Goal: Complete application form

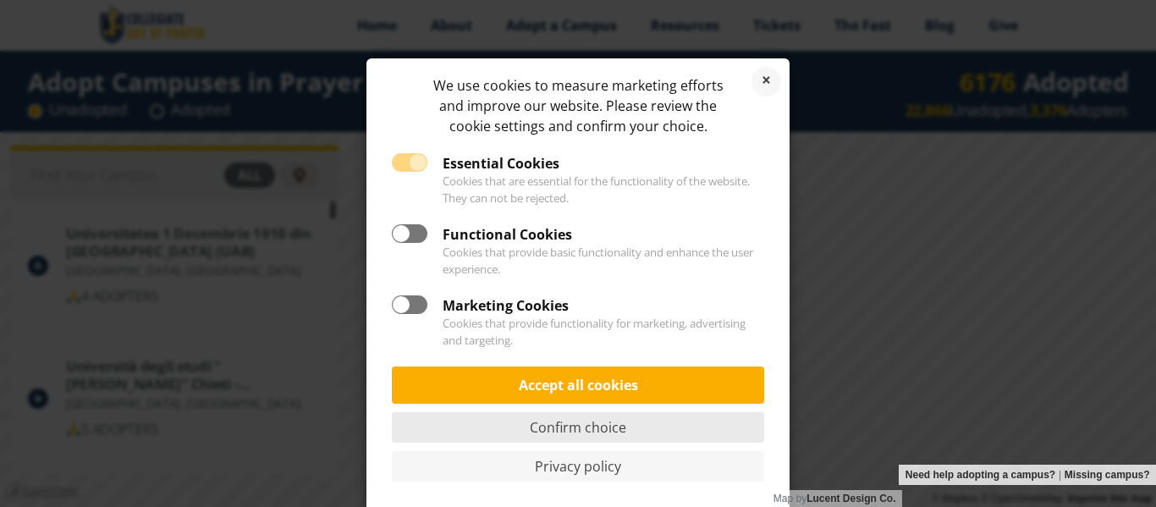
click at [714, 431] on link "Confirm choice" at bounding box center [578, 427] width 372 height 30
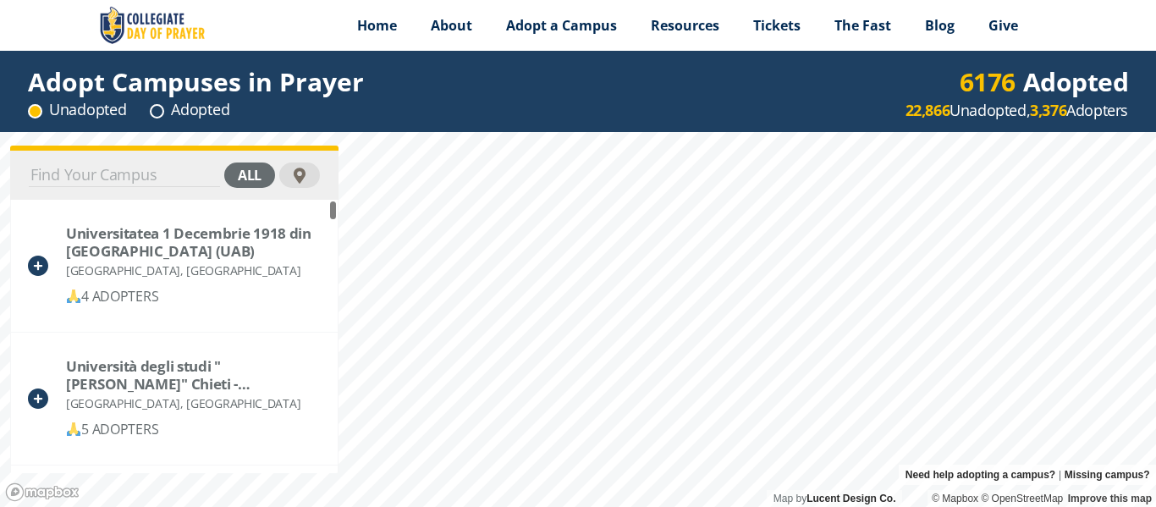
click at [179, 174] on input at bounding box center [124, 175] width 191 height 24
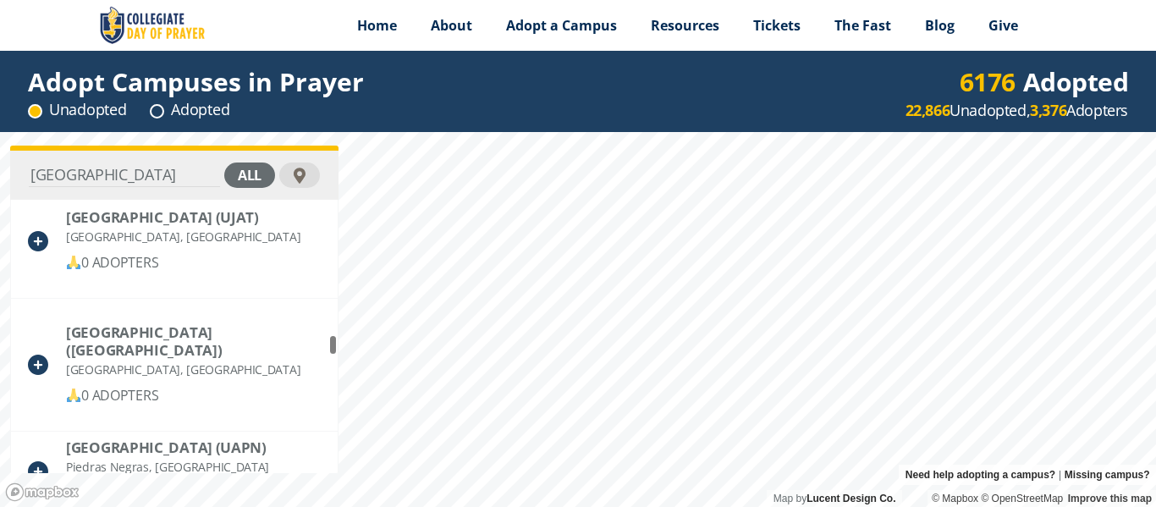
scroll to position [4763, 0]
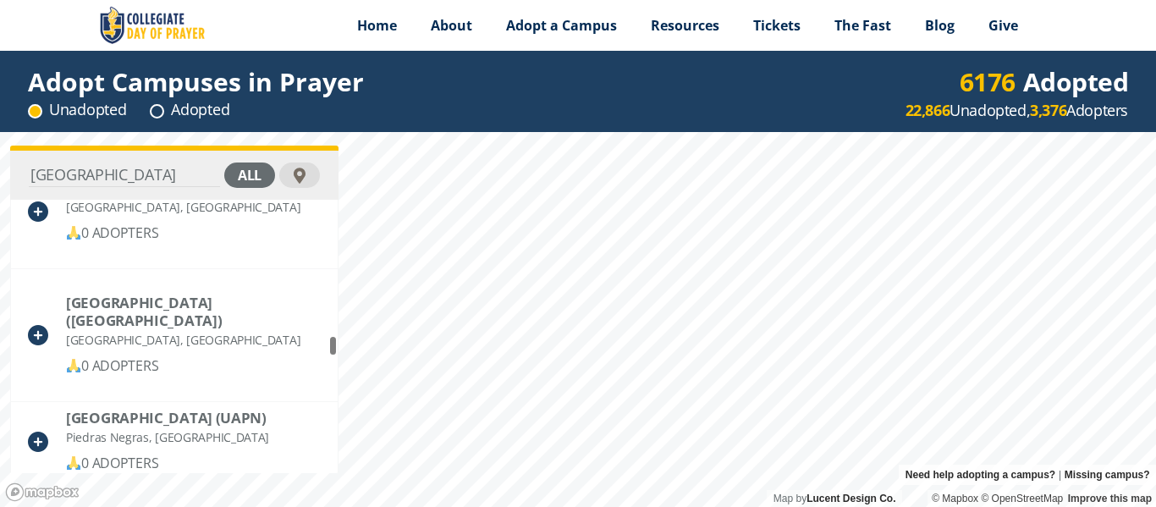
drag, startPoint x: 333, startPoint y: 211, endPoint x: 333, endPoint y: 347, distance: 136.2
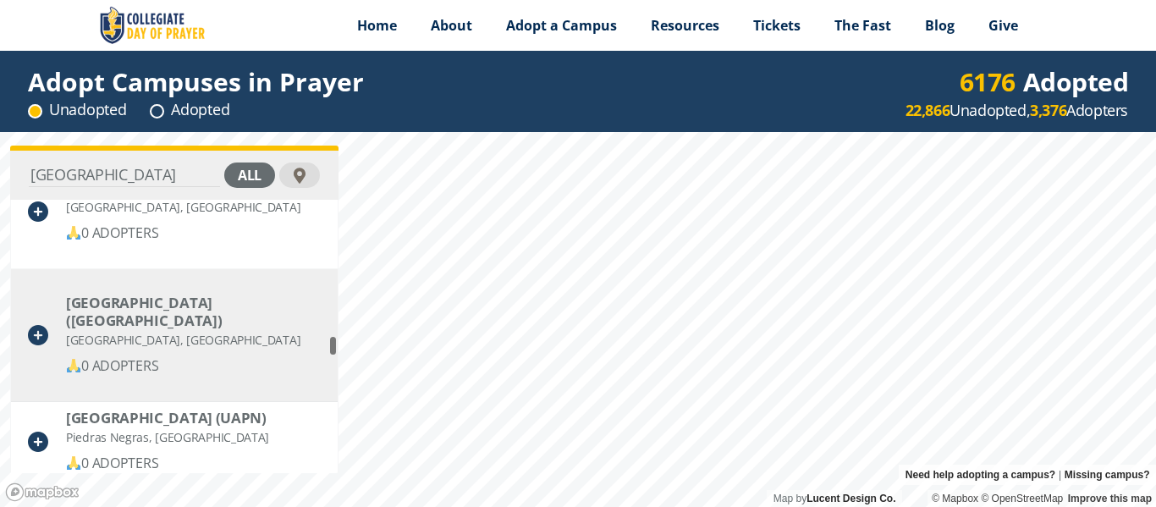
click at [258, 337] on div "[GEOGRAPHIC_DATA], [GEOGRAPHIC_DATA]" at bounding box center [193, 339] width 254 height 21
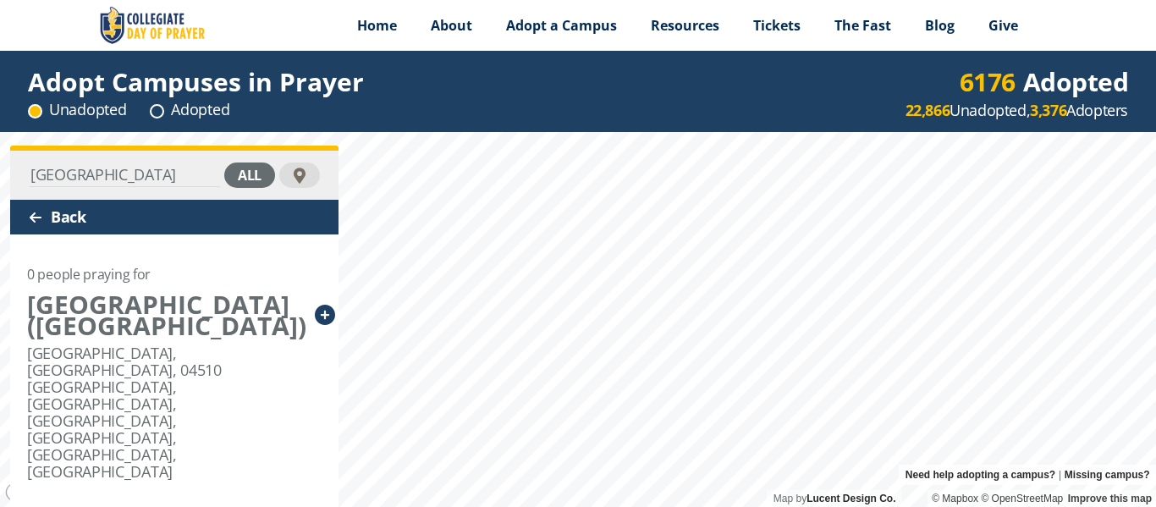
click at [315, 325] on icon at bounding box center [325, 315] width 20 height 20
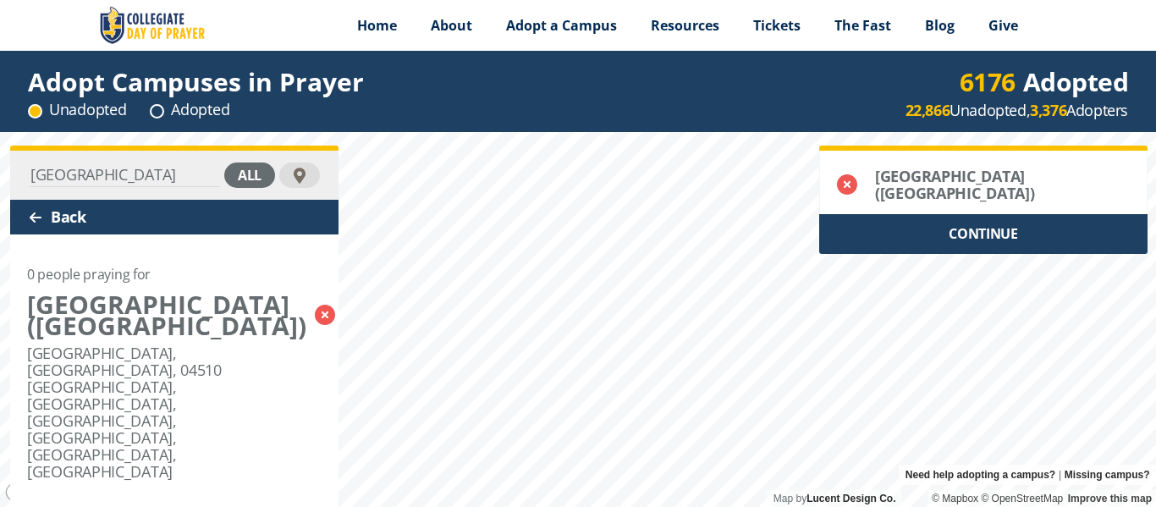
click at [91, 179] on input "[GEOGRAPHIC_DATA]" at bounding box center [124, 175] width 191 height 24
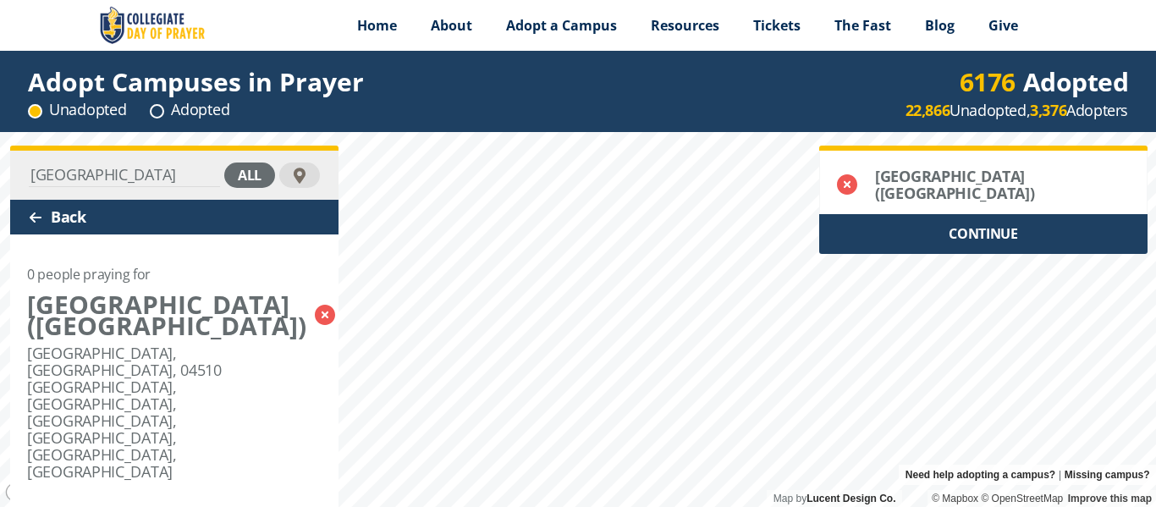
scroll to position [0, 143]
click at [190, 179] on input "[GEOGRAPHIC_DATA]" at bounding box center [124, 175] width 191 height 24
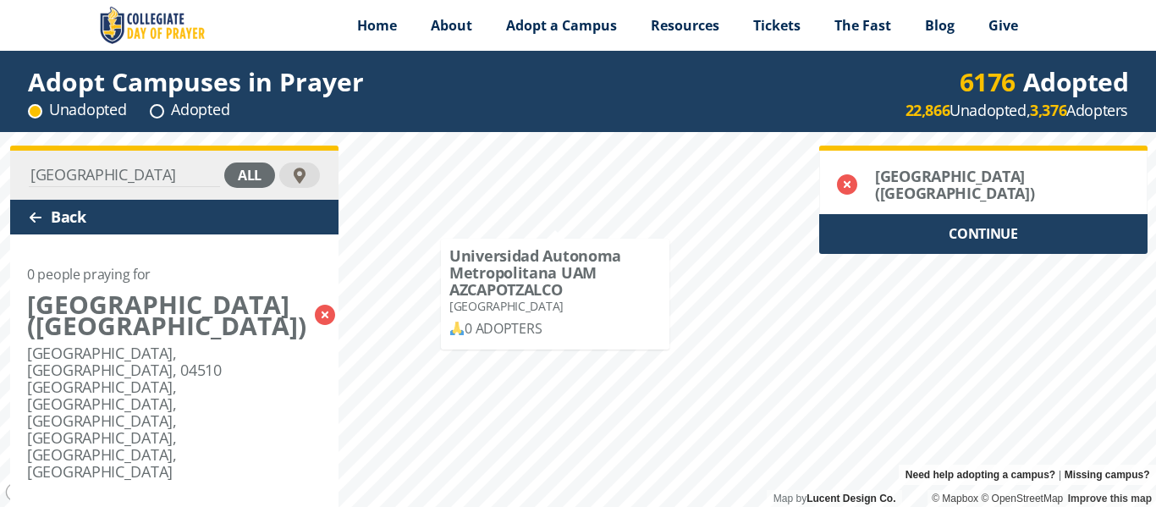
scroll to position [0, 0]
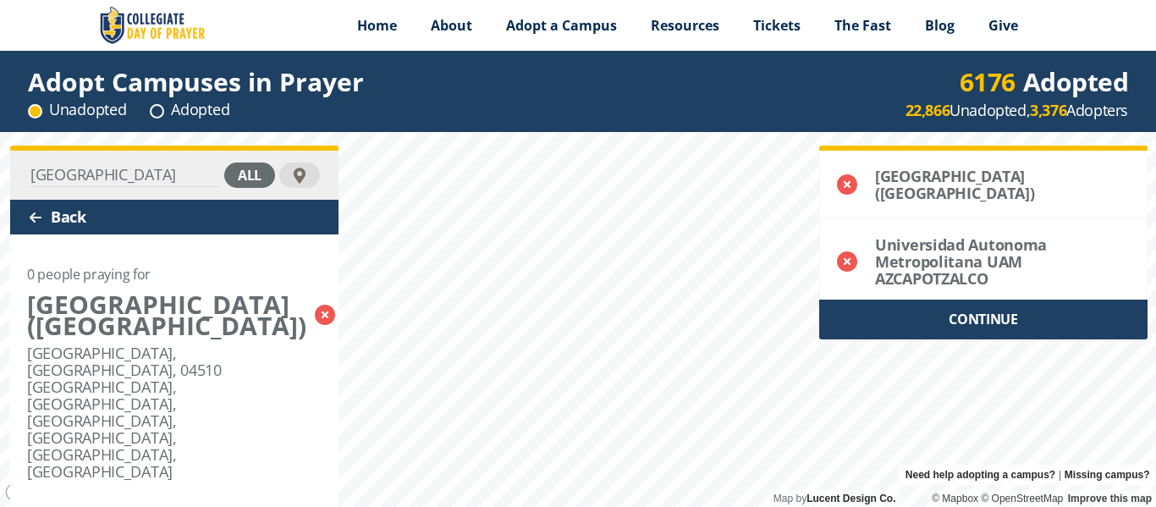
click at [186, 172] on input "[GEOGRAPHIC_DATA]" at bounding box center [124, 175] width 191 height 24
click at [180, 172] on input "[GEOGRAPHIC_DATA] [GEOGRAPHIC_DATA]" at bounding box center [124, 175] width 191 height 24
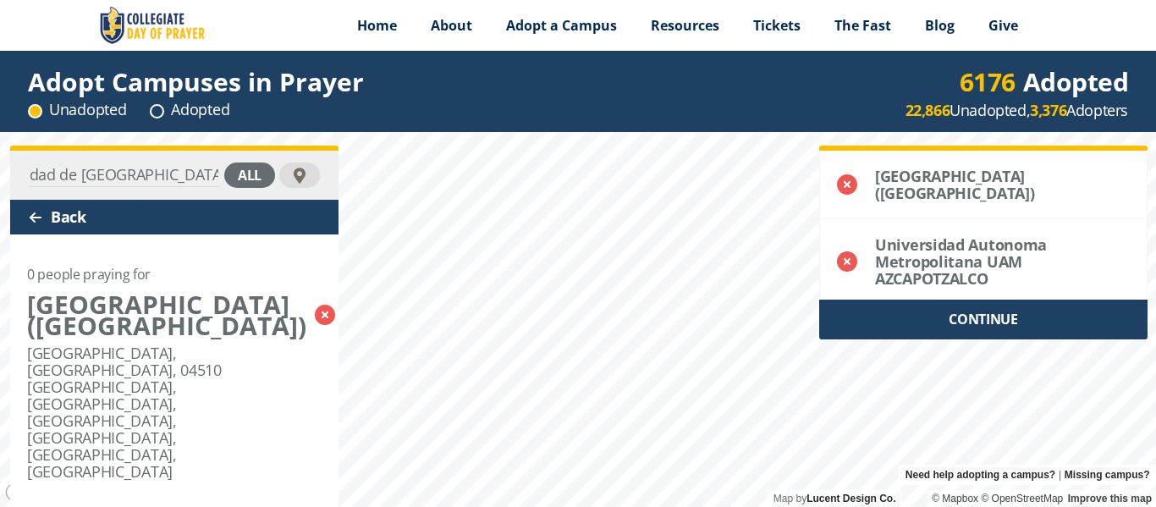
scroll to position [0, 217]
click at [215, 171] on input "[GEOGRAPHIC_DATA] campus [GEOGRAPHIC_DATA]" at bounding box center [124, 175] width 191 height 24
click at [218, 178] on input "[GEOGRAPHIC_DATA] campus [GEOGRAPHIC_DATA]" at bounding box center [124, 175] width 191 height 24
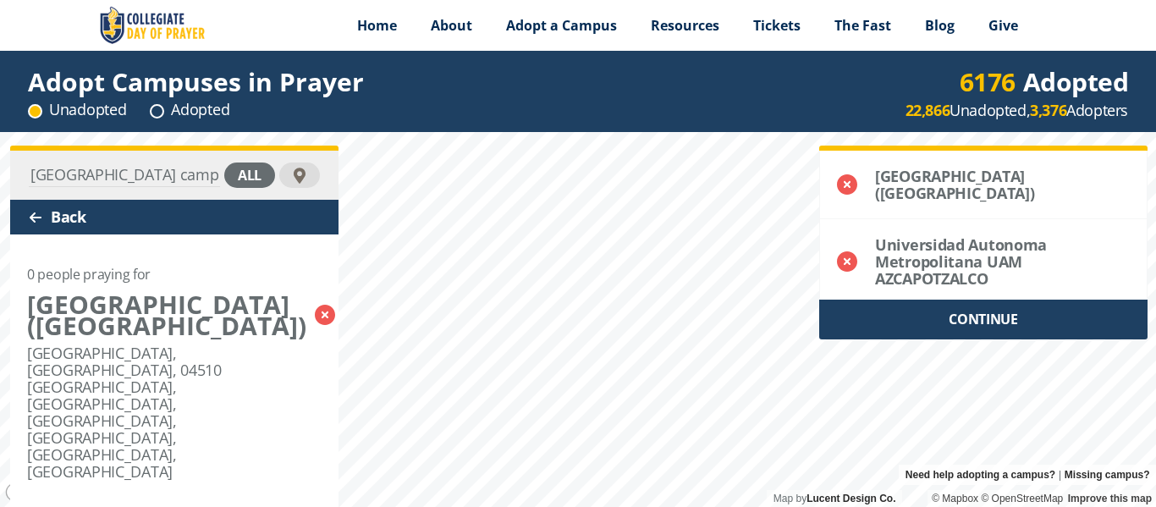
click at [90, 170] on input "[GEOGRAPHIC_DATA] campus [GEOGRAPHIC_DATA]" at bounding box center [124, 175] width 191 height 24
type input "[GEOGRAPHIC_DATA] campus [GEOGRAPHIC_DATA]"
click at [204, 175] on input "[GEOGRAPHIC_DATA] campus [GEOGRAPHIC_DATA]" at bounding box center [124, 175] width 191 height 24
click at [996, 321] on div "CONTINUE" at bounding box center [983, 319] width 328 height 40
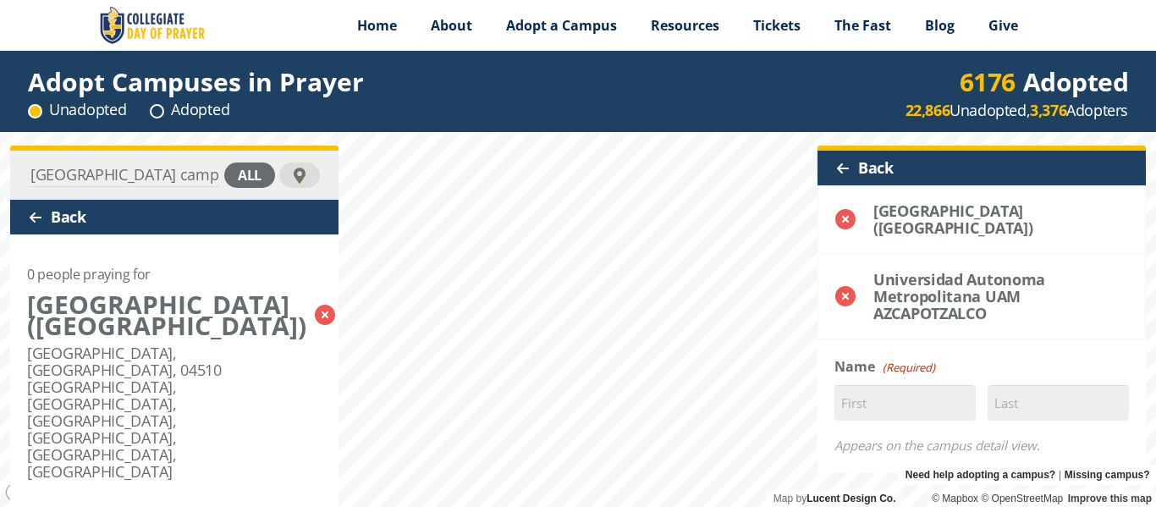
scroll to position [25, 0]
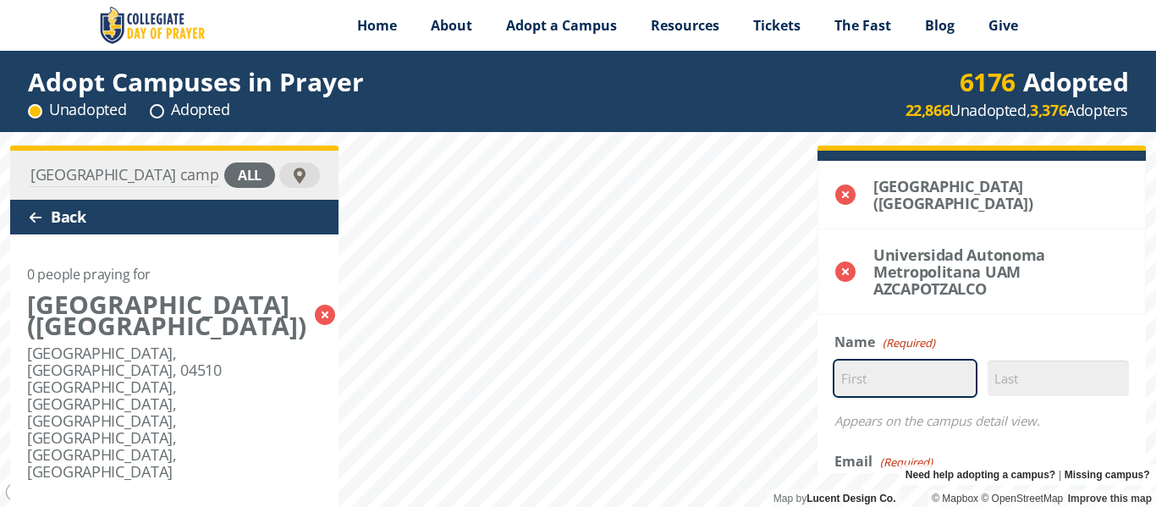
click at [927, 389] on input "First" at bounding box center [904, 378] width 141 height 36
type input "Dexi"
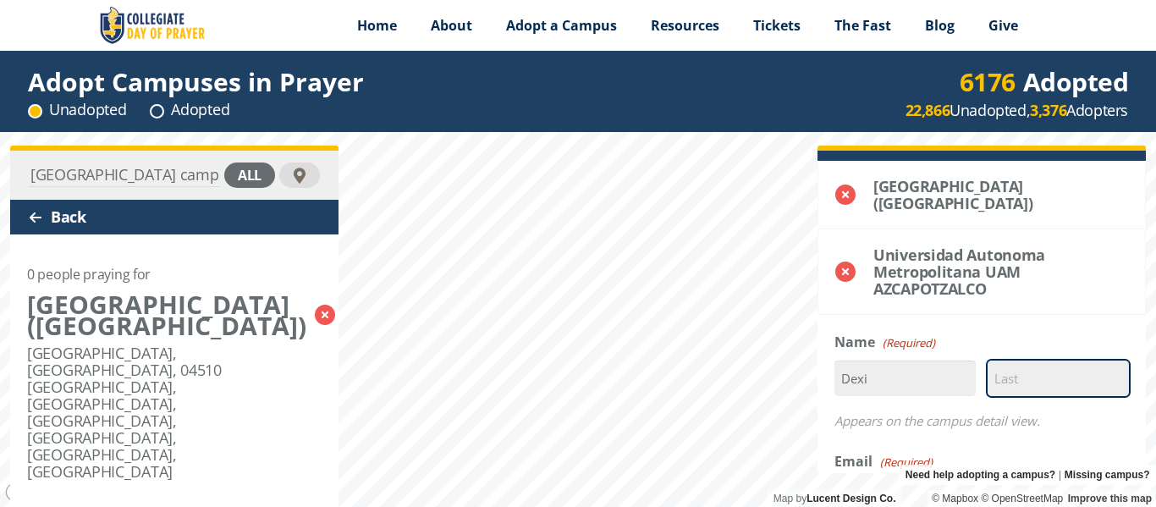
click at [1011, 385] on input "Last" at bounding box center [1057, 378] width 141 height 36
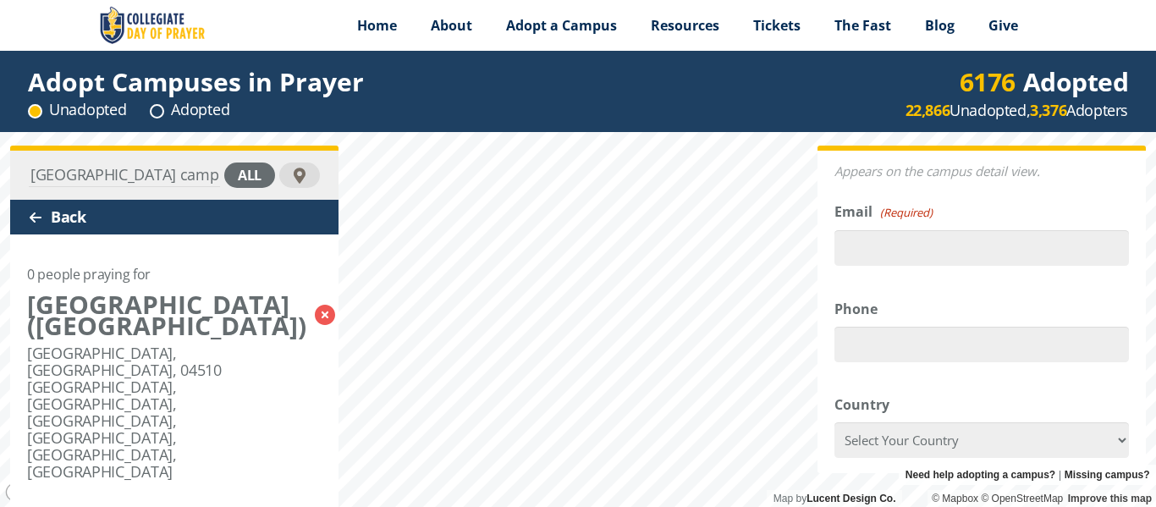
scroll to position [278, 0]
type input "[PERSON_NAME]"
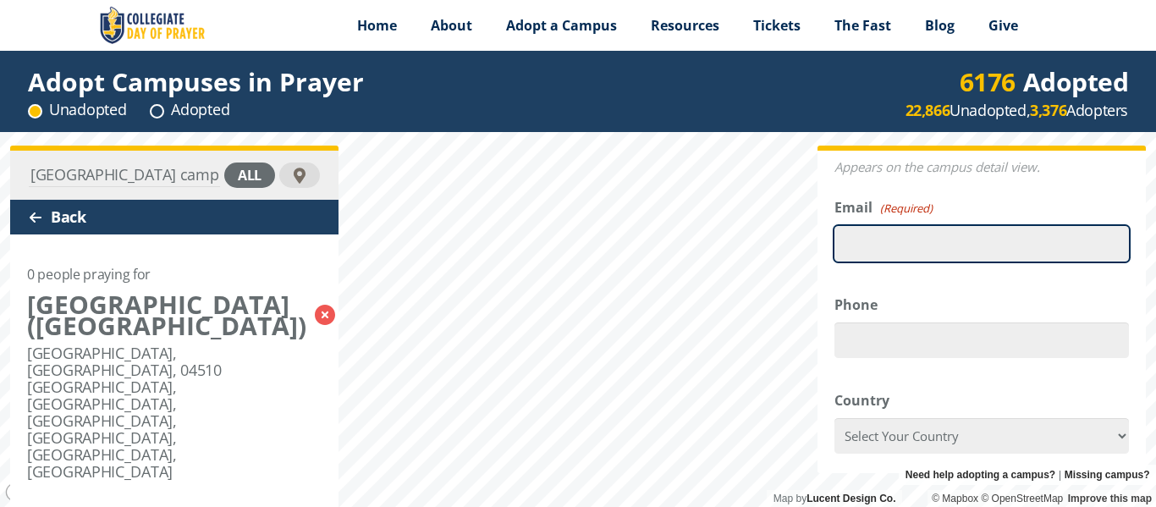
click at [1012, 242] on input "Email (Required)" at bounding box center [981, 244] width 294 height 36
type input "[EMAIL_ADDRESS][PERSON_NAME][DOMAIN_NAME]"
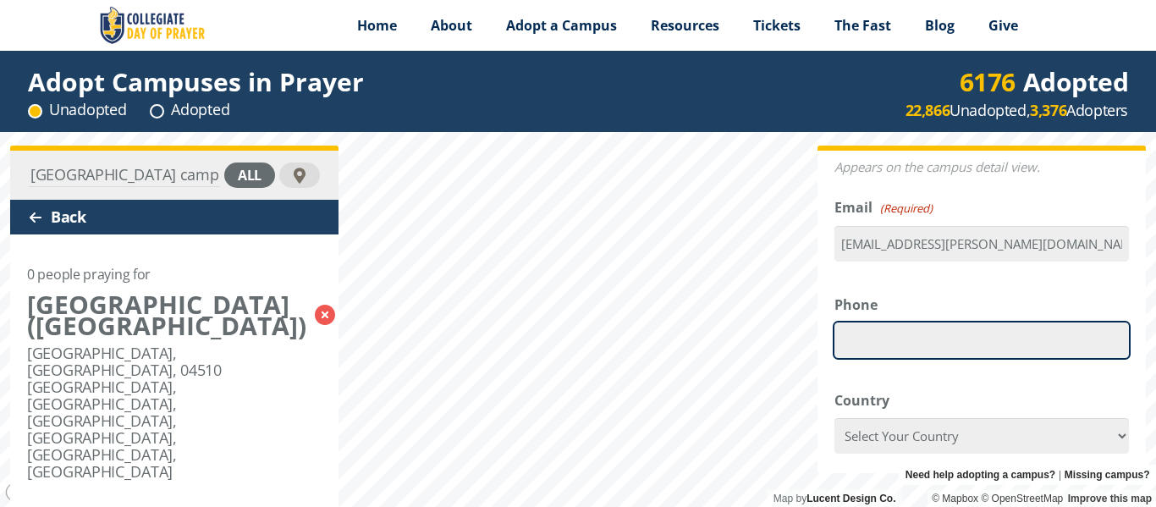
click at [936, 342] on input "Phone" at bounding box center [981, 340] width 294 height 36
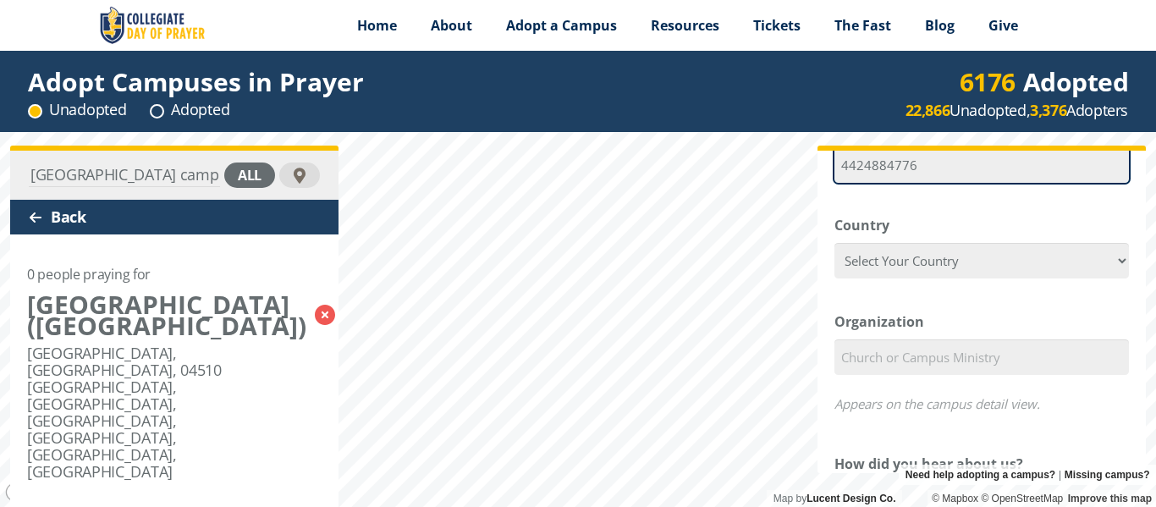
scroll to position [457, 0]
type input "4424884776"
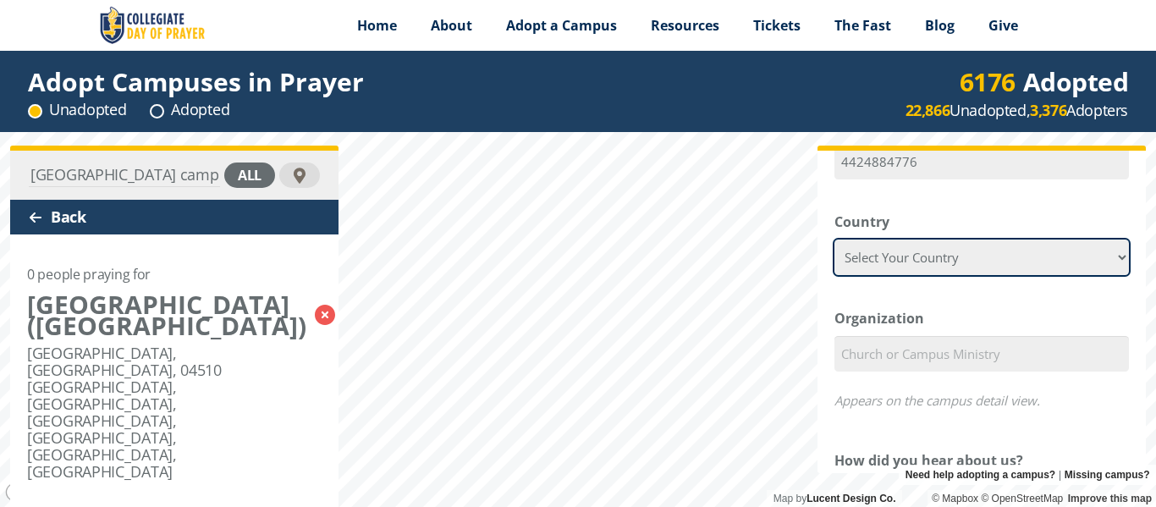
click at [1111, 261] on select "Select Your Country [GEOGRAPHIC_DATA] [GEOGRAPHIC_DATA] [GEOGRAPHIC_DATA] [US_S…" at bounding box center [981, 257] width 294 height 36
select select "[GEOGRAPHIC_DATA]"
click at [834, 239] on select "Select Your Country [GEOGRAPHIC_DATA] [GEOGRAPHIC_DATA] [GEOGRAPHIC_DATA] [US_S…" at bounding box center [981, 257] width 294 height 36
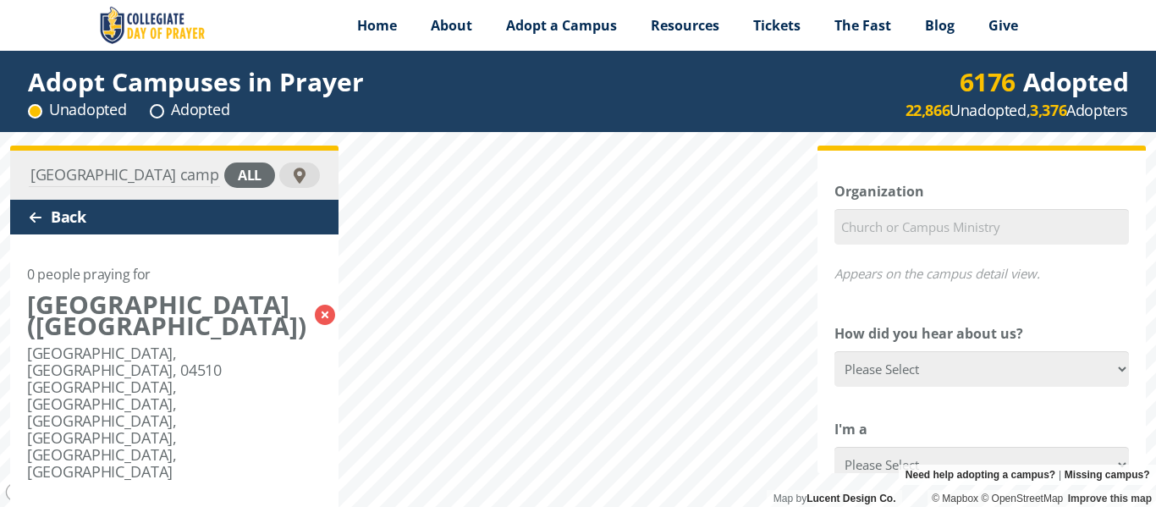
scroll to position [586, 0]
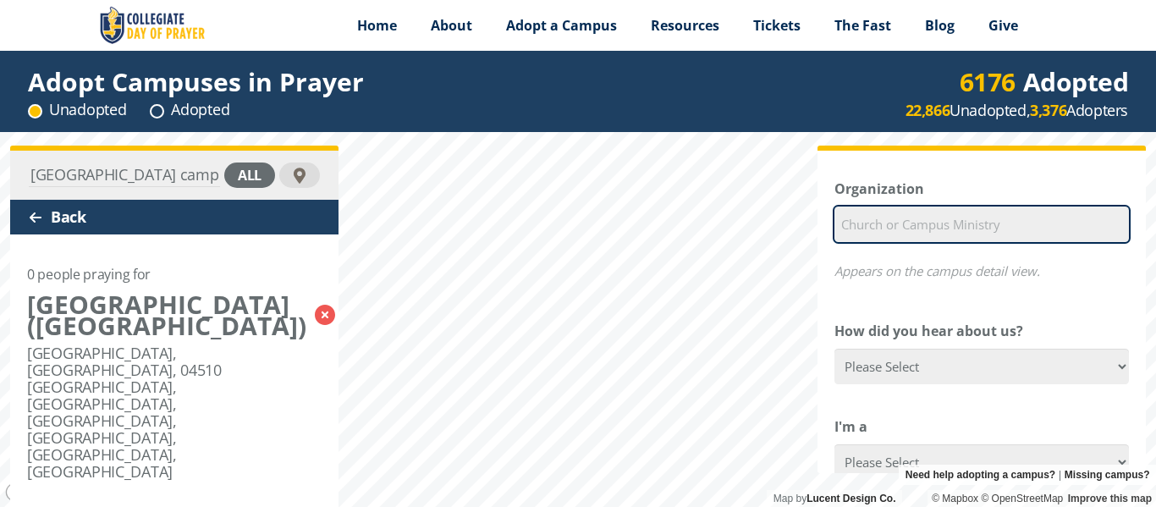
click at [920, 226] on input "Organization" at bounding box center [981, 224] width 294 height 36
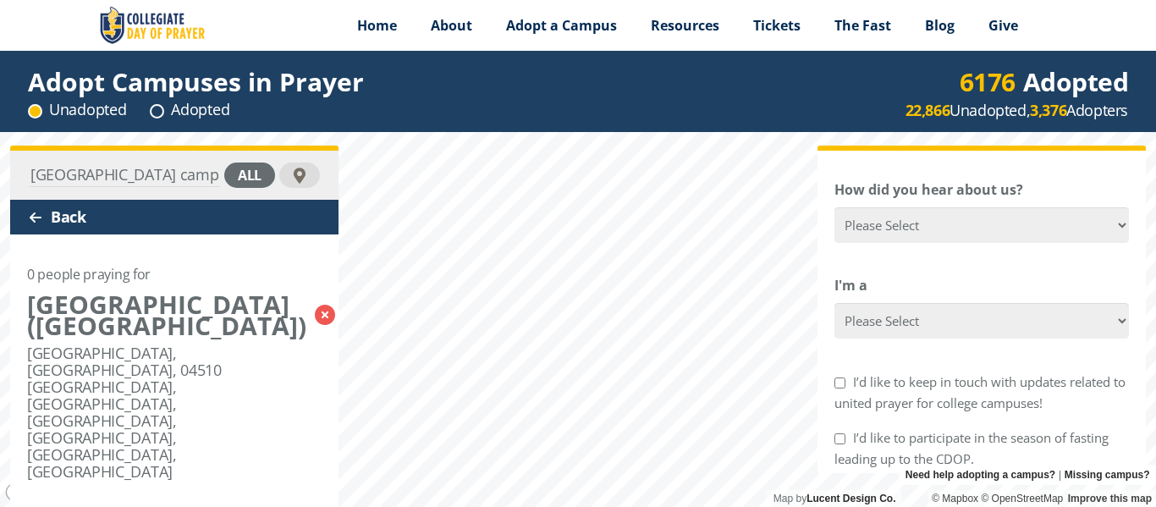
scroll to position [734, 0]
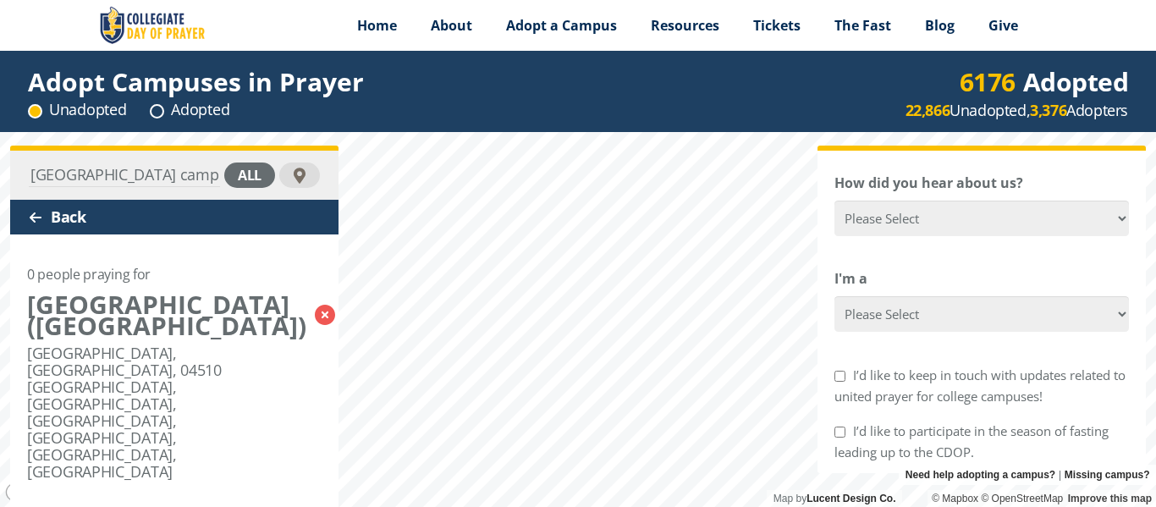
type input "Cru"
click at [1109, 220] on select "Please Select Google Facebook Instagram X YouTube Email [DEMOGRAPHIC_DATA] Anno…" at bounding box center [981, 218] width 294 height 36
select select "Campus Ministry"
click at [834, 200] on select "Please Select Google Facebook Instagram X YouTube Email [DEMOGRAPHIC_DATA] Anno…" at bounding box center [981, 218] width 294 height 36
click at [1108, 222] on select "Please Select Google Facebook Instagram X YouTube Email [DEMOGRAPHIC_DATA] Anno…" at bounding box center [981, 218] width 294 height 36
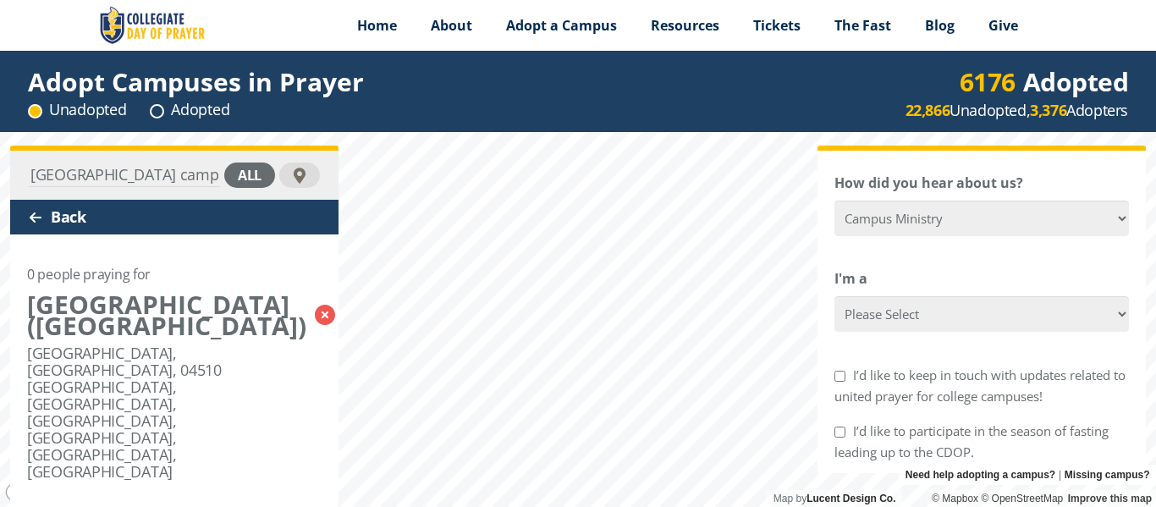
click at [1076, 277] on div "I'm a Please Select College Student Campus Minister Faculty Member [DEMOGRAPHIC…" at bounding box center [981, 299] width 294 height 63
click at [1107, 314] on select "Please Select College Student Campus Minister Faculty Member [DEMOGRAPHIC_DATA]…" at bounding box center [981, 314] width 294 height 36
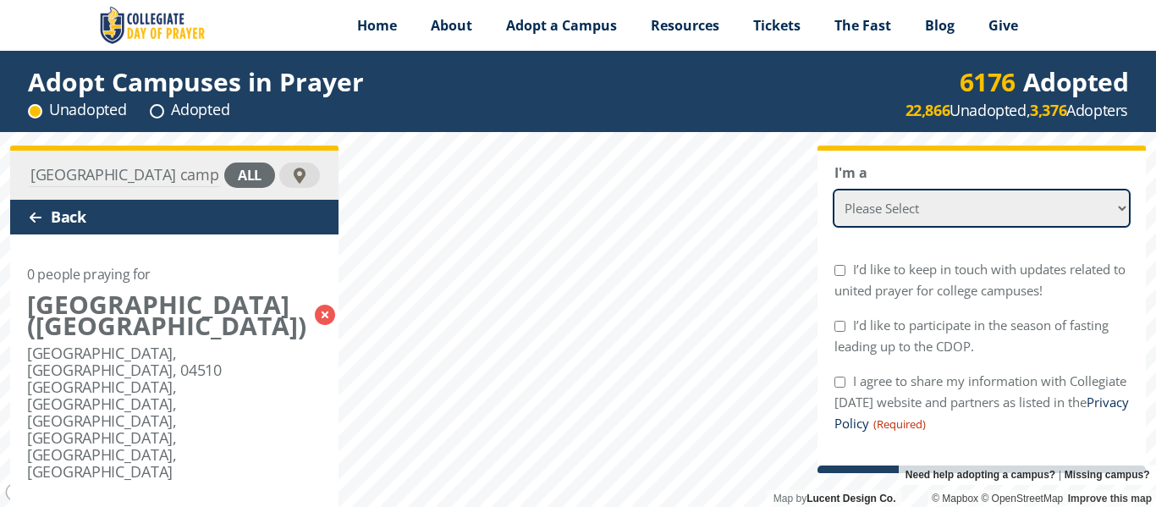
scroll to position [847, 0]
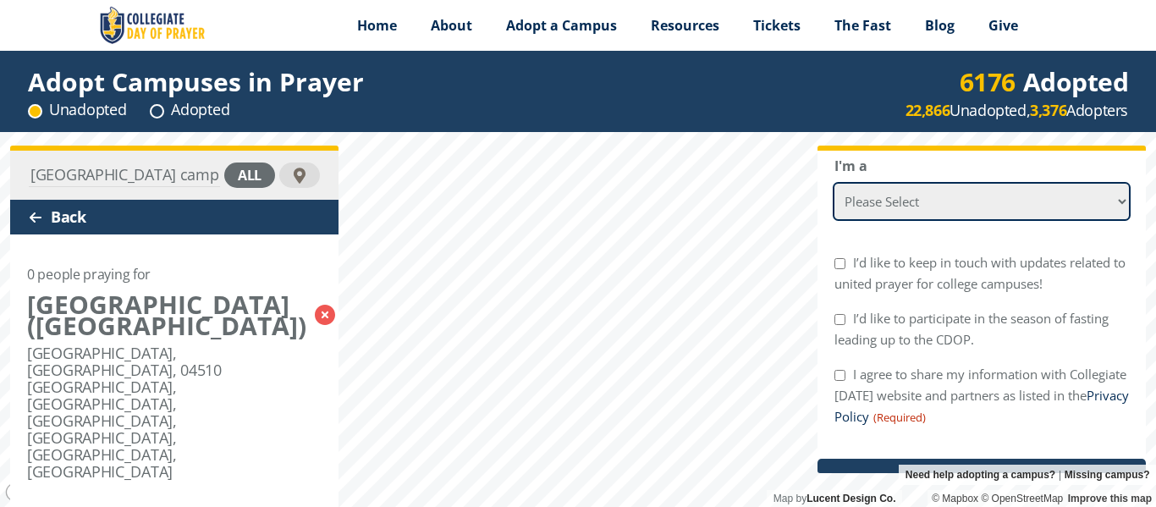
click at [1109, 205] on select "Please Select College Student Campus Minister Faculty Member [DEMOGRAPHIC_DATA]…" at bounding box center [981, 202] width 294 height 36
select select "Campus Minister"
click at [834, 184] on select "Please Select College Student Campus Minister Faculty Member [DEMOGRAPHIC_DATA]…" at bounding box center [981, 202] width 294 height 36
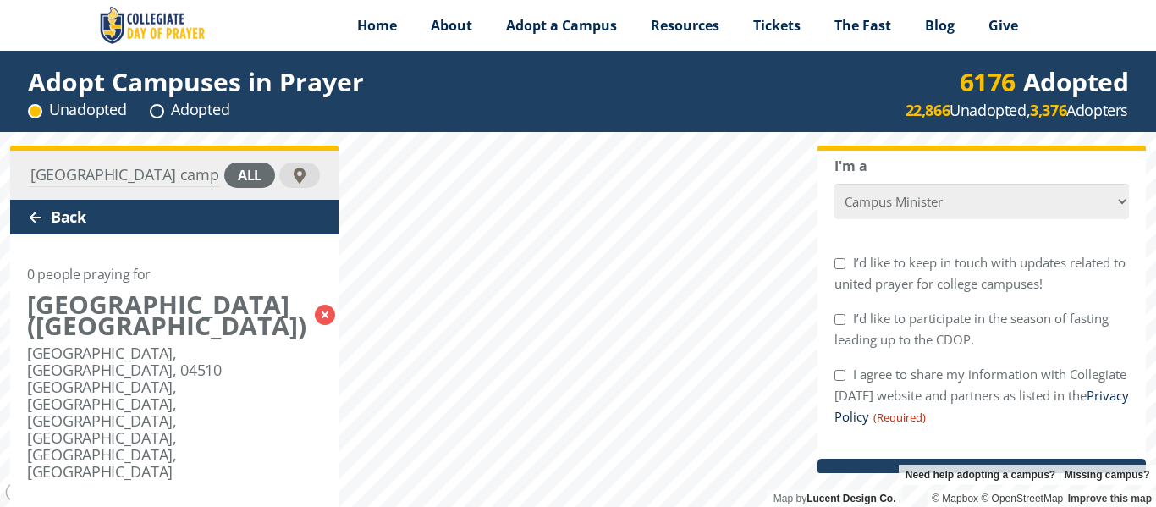
click at [841, 379] on input "I agree to share my information with Collegiate [DATE] website and partners as …" at bounding box center [839, 375] width 11 height 11
checkbox input "true"
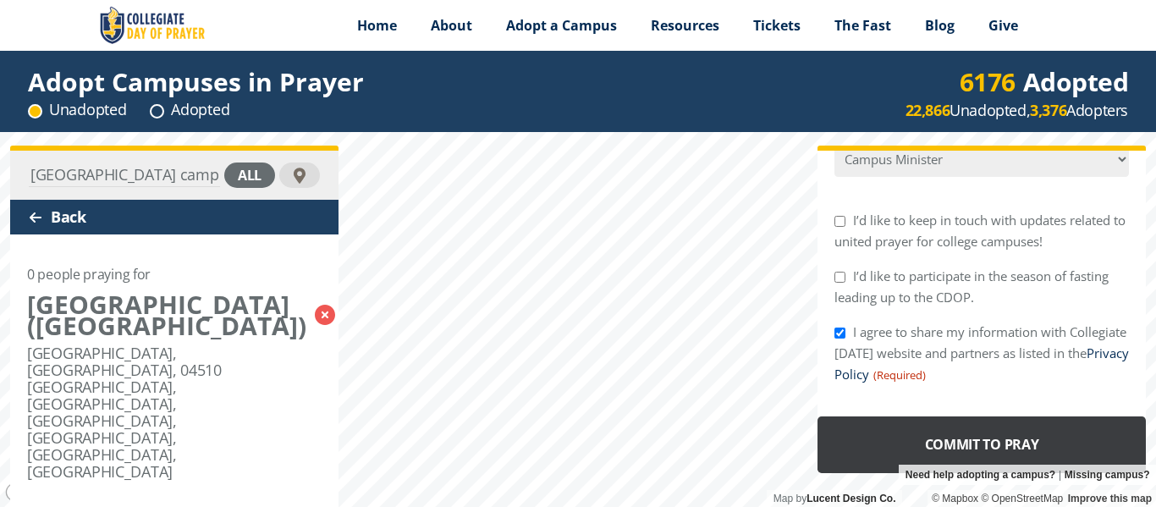
click at [1083, 438] on input "Commit to Pray" at bounding box center [981, 444] width 328 height 57
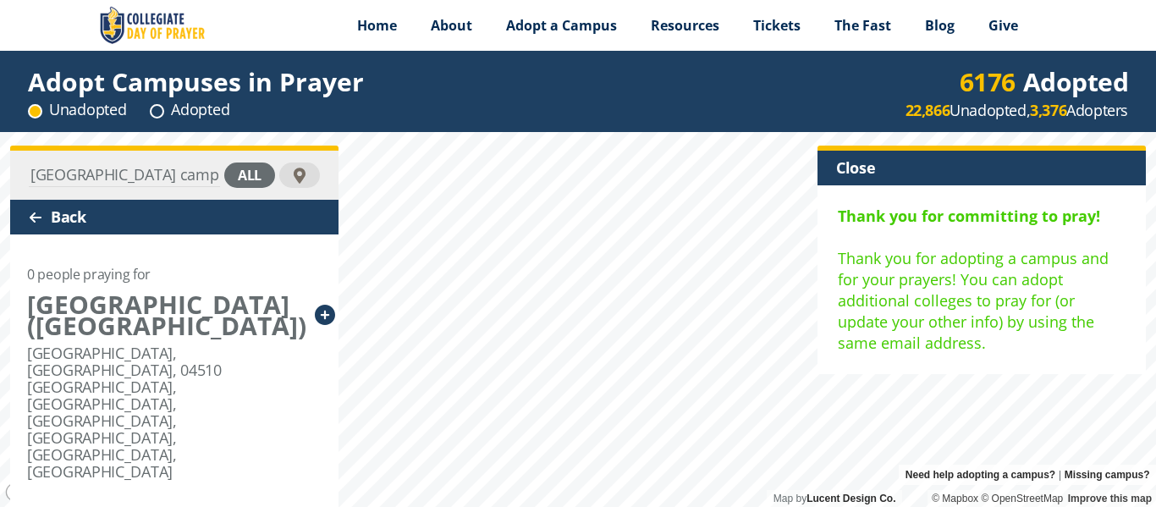
scroll to position [0, 0]
